Goal: Navigation & Orientation: Go to known website

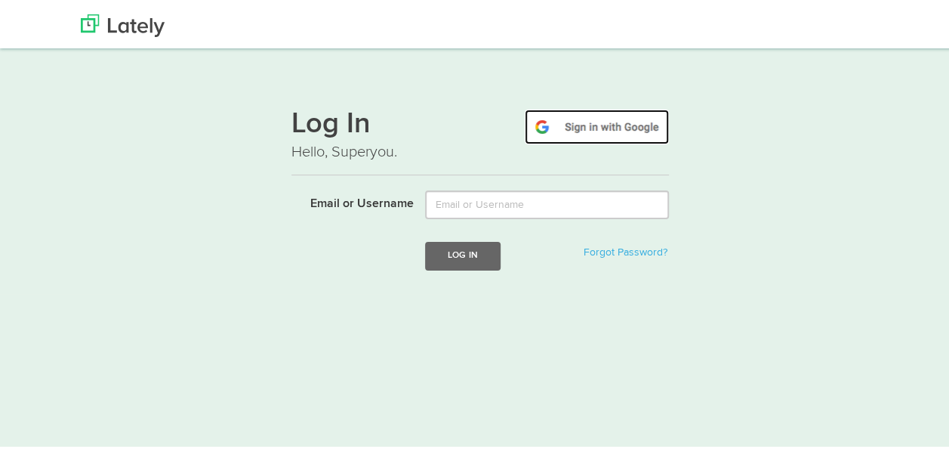
click at [581, 124] on img at bounding box center [597, 123] width 144 height 35
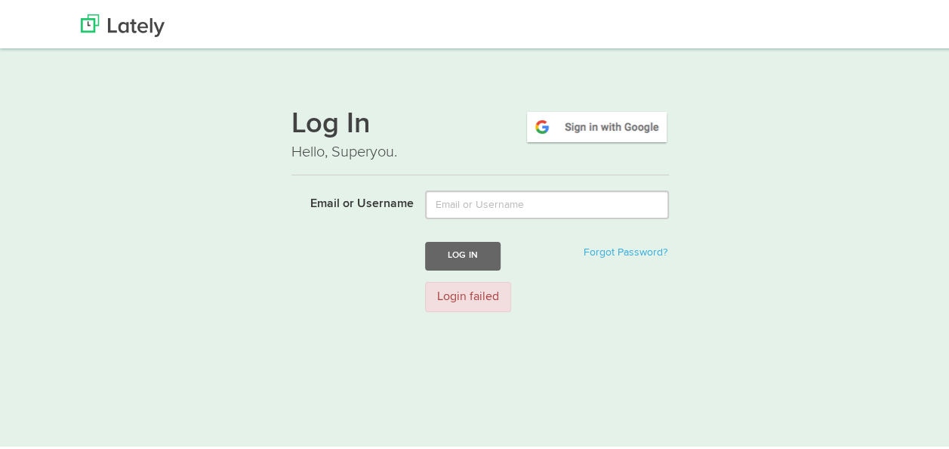
drag, startPoint x: 621, startPoint y: 134, endPoint x: 826, endPoint y: 90, distance: 210.0
click at [826, 90] on div "Log In Hello, Superyou. Email or Username Log In Forgot Password? Login failed" at bounding box center [480, 183] width 960 height 274
click at [588, 125] on img at bounding box center [597, 123] width 144 height 35
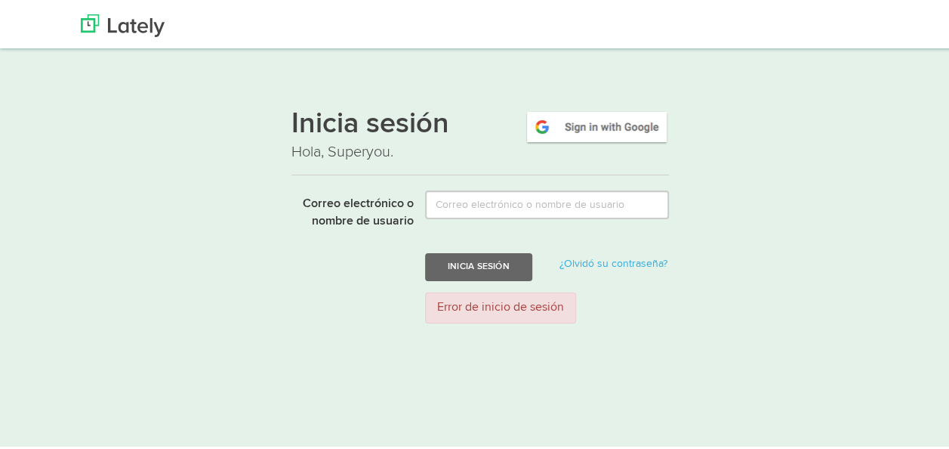
click at [414, 60] on div "Inicia sesión Hola, Superyou. Correo electrónico o nombre de usuario Inicia ses…" at bounding box center [480, 188] width 960 height 285
